Goal: Task Accomplishment & Management: Use online tool/utility

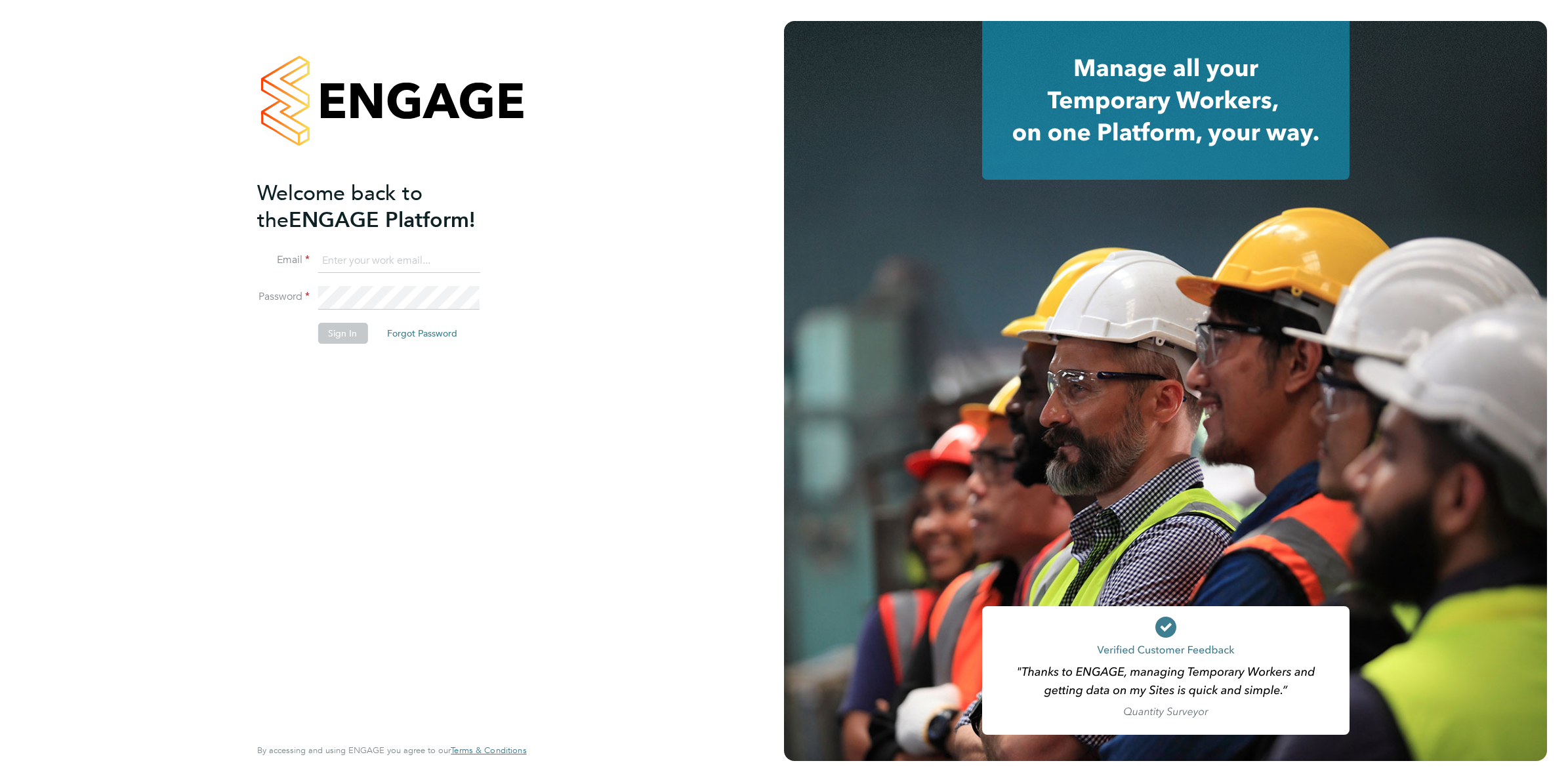
type input "[EMAIL_ADDRESS][DOMAIN_NAME]"
click at [351, 335] on button "Sign In" at bounding box center [343, 333] width 50 height 21
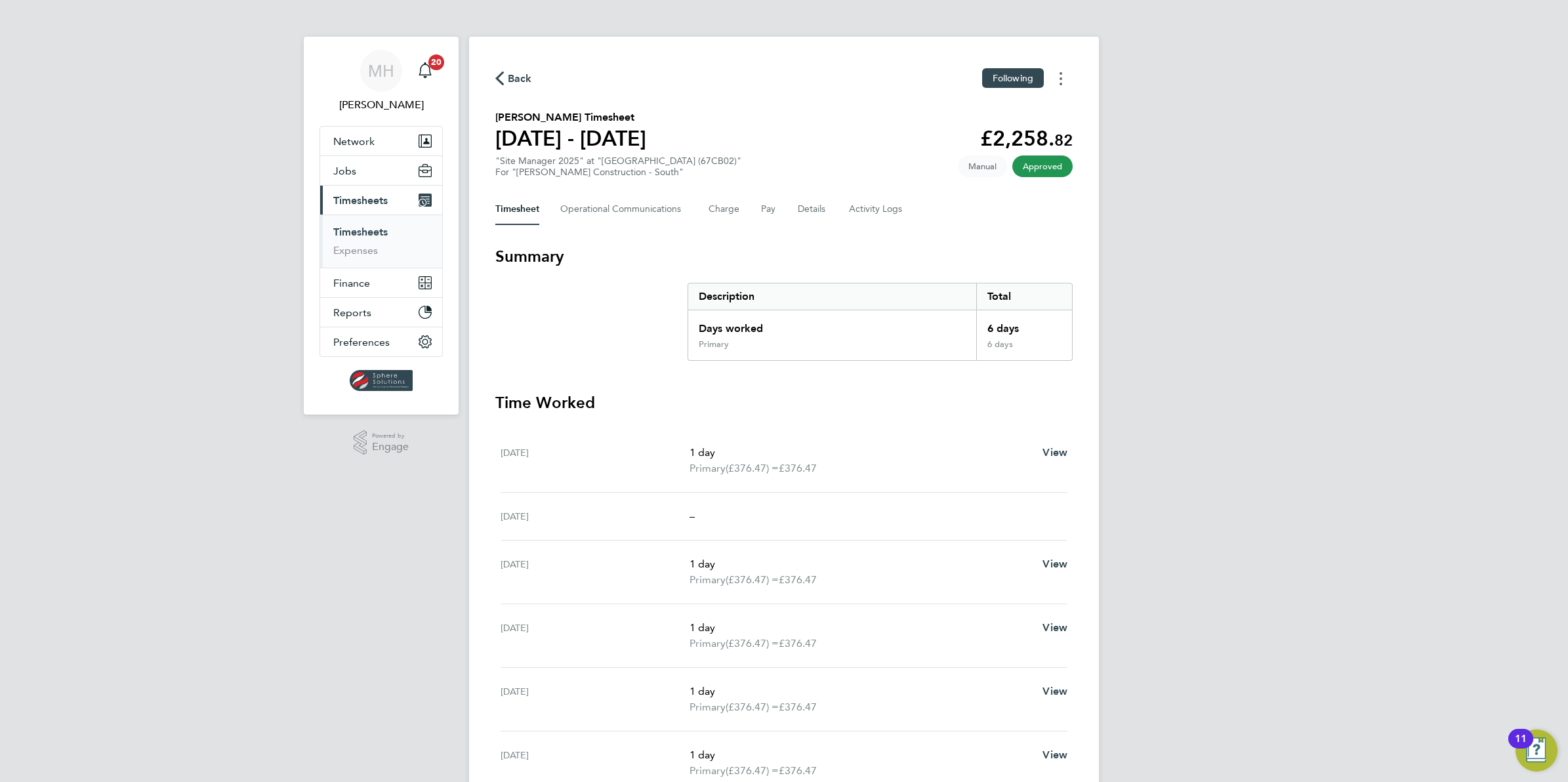
click at [1064, 80] on button "Timesheets Menu" at bounding box center [1061, 77] width 24 height 20
click at [1022, 112] on link "Download timesheet" at bounding box center [994, 107] width 158 height 26
